Goal: Task Accomplishment & Management: Use online tool/utility

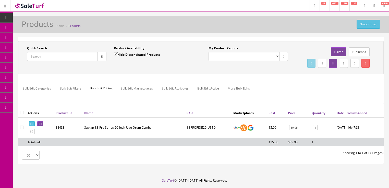
click at [69, 57] on input "Quick Search" at bounding box center [62, 56] width 71 height 9
paste input "2711030511"
type input "2711030511"
click at [103, 56] on button "button" at bounding box center [102, 56] width 9 height 9
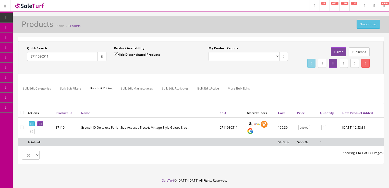
drag, startPoint x: 66, startPoint y: 59, endPoint x: 24, endPoint y: 62, distance: 42.3
click at [20, 60] on div "Quick Search 2711030511 Date From Product Availability Hide Discontinued Produc…" at bounding box center [110, 55] width 182 height 19
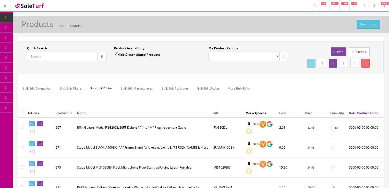
click at [310, 115] on link "Price" at bounding box center [309, 113] width 8 height 4
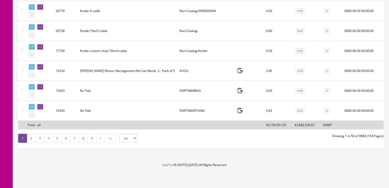
scroll to position [994, 0]
click at [134, 139] on select "50 50 100 250 500" at bounding box center [129, 137] width 18 height 9
select select "500"
click at [120, 134] on select "50 50 100 250 500" at bounding box center [129, 137] width 18 height 9
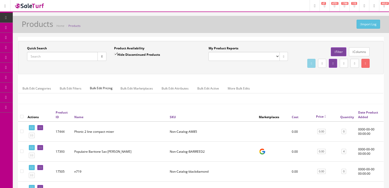
scroll to position [0, 0]
click at [318, 62] on link at bounding box center [322, 63] width 8 height 9
click at [305, 80] on link "CSV File" at bounding box center [301, 78] width 11 height 4
